Goal: Information Seeking & Learning: Ask a question

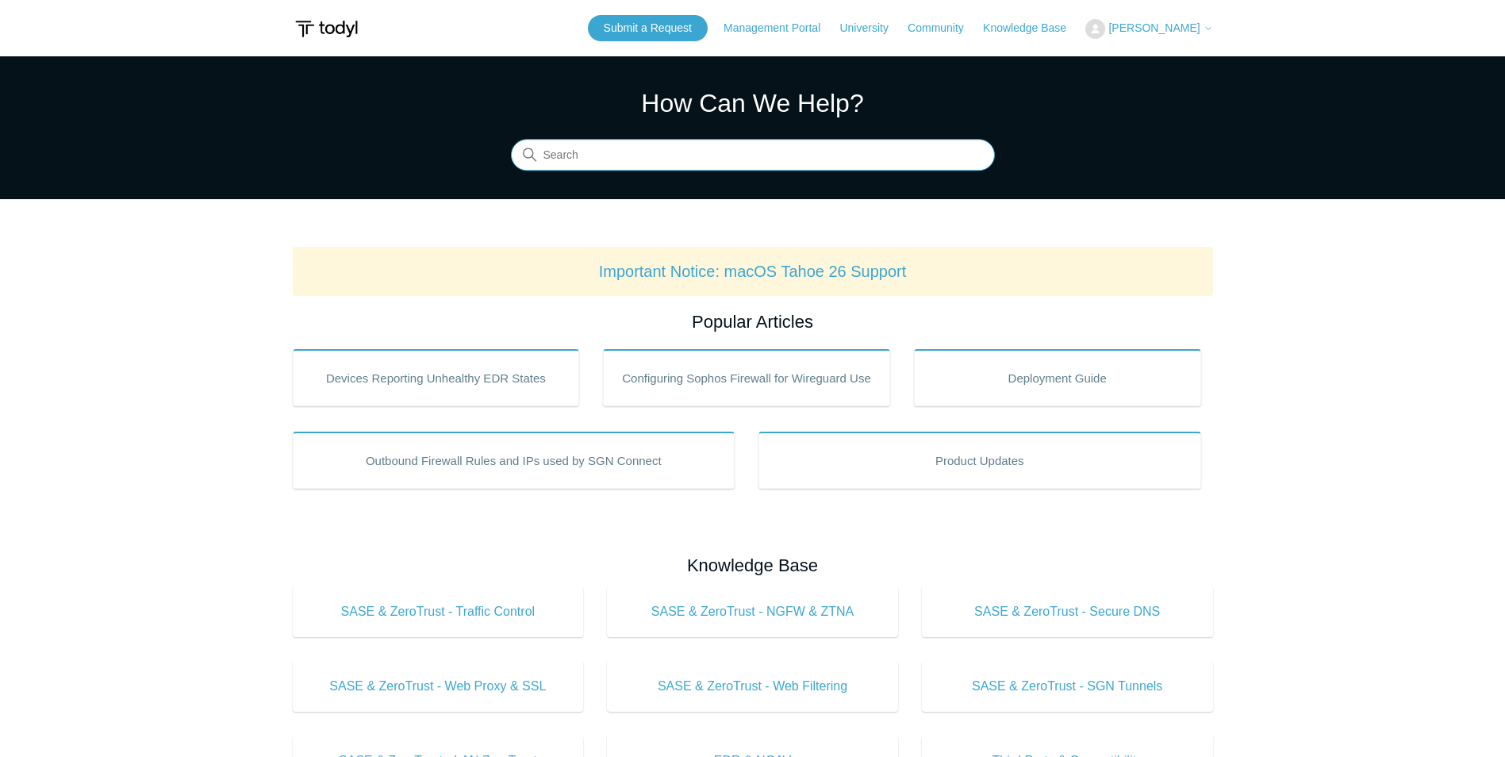
click at [591, 155] on input "Search" at bounding box center [753, 156] width 484 height 32
type input "how to find out location of vpn [PERSON_NAME]"
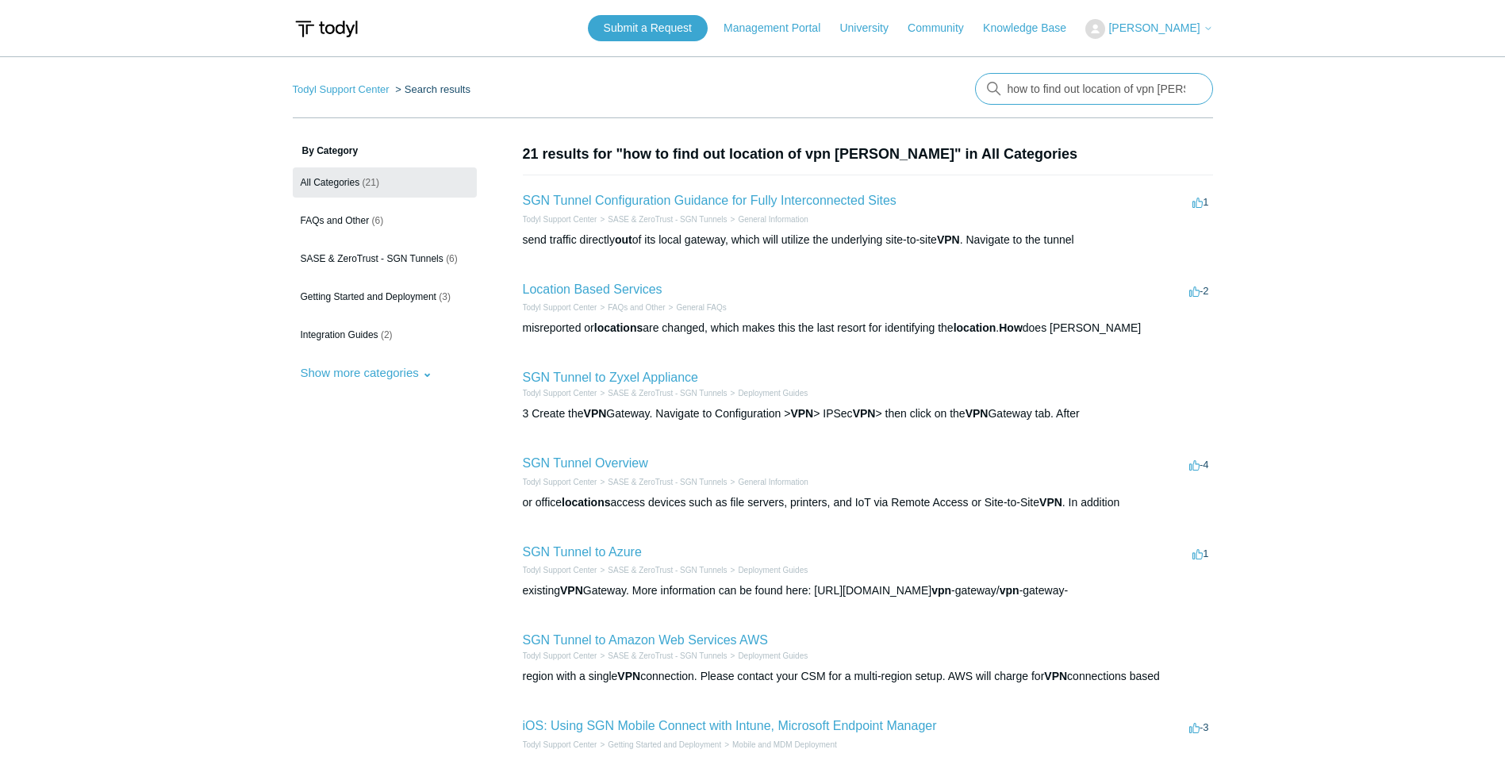
click at [1191, 88] on input "how to find out location of vpn [PERSON_NAME]" at bounding box center [1094, 89] width 238 height 32
type input "does sgn use [GEOGRAPHIC_DATA]"
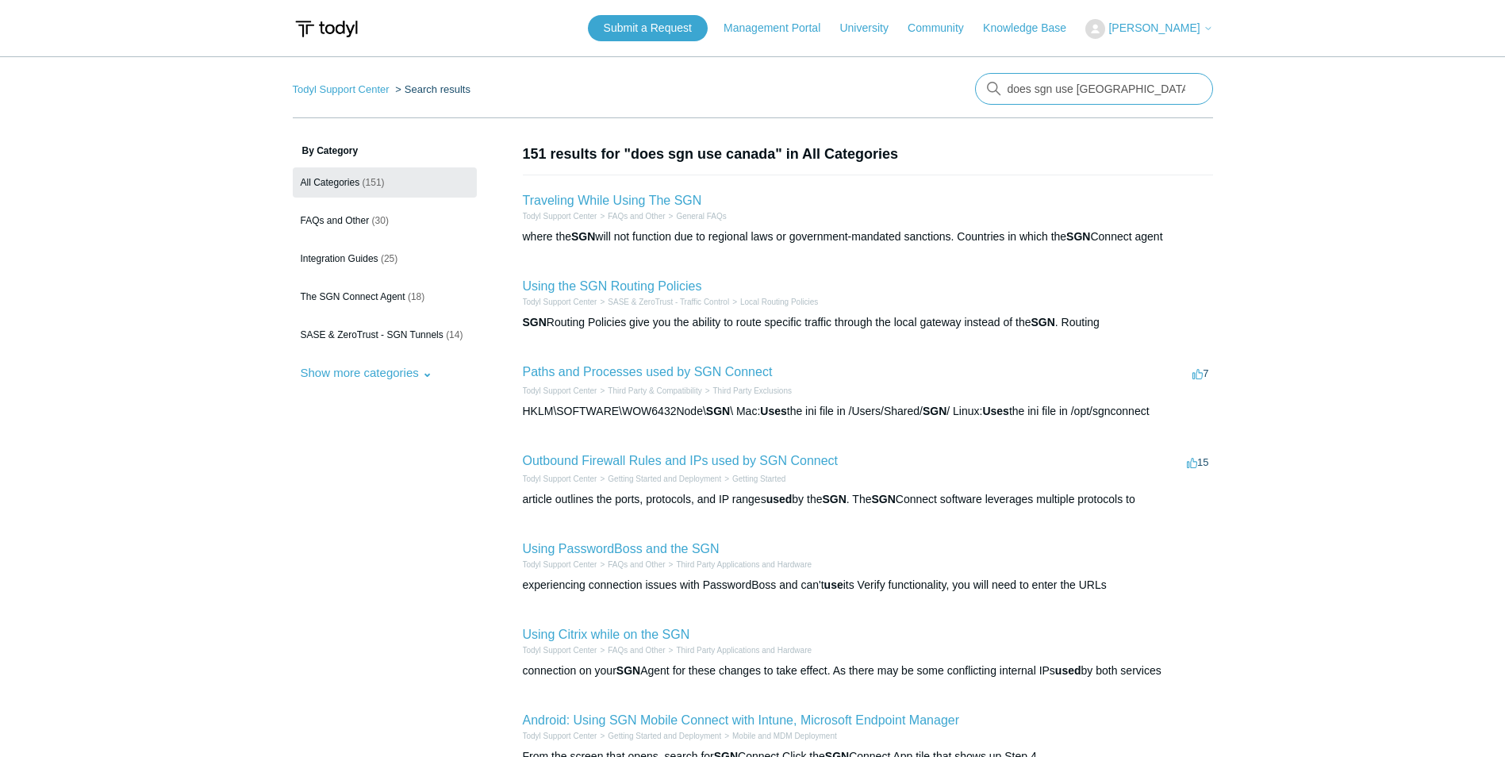
click at [1061, 86] on input "does sgn use [GEOGRAPHIC_DATA]" at bounding box center [1094, 89] width 238 height 32
